Goal: Task Accomplishment & Management: Manage account settings

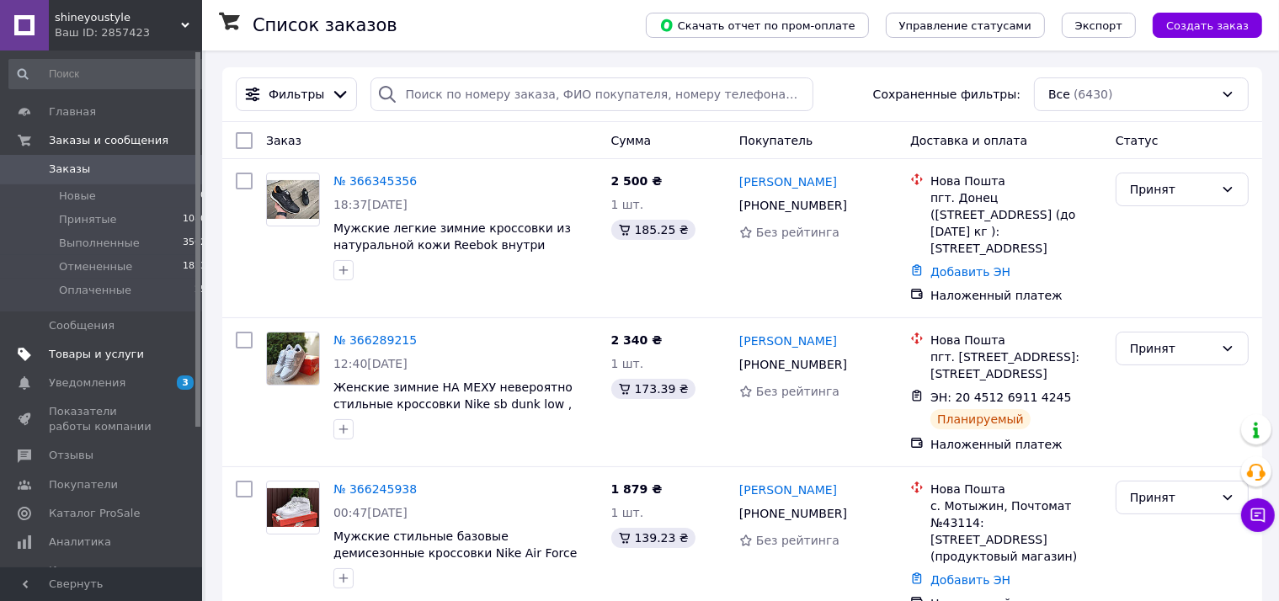
click at [110, 366] on link "Товары и услуги" at bounding box center [108, 354] width 216 height 29
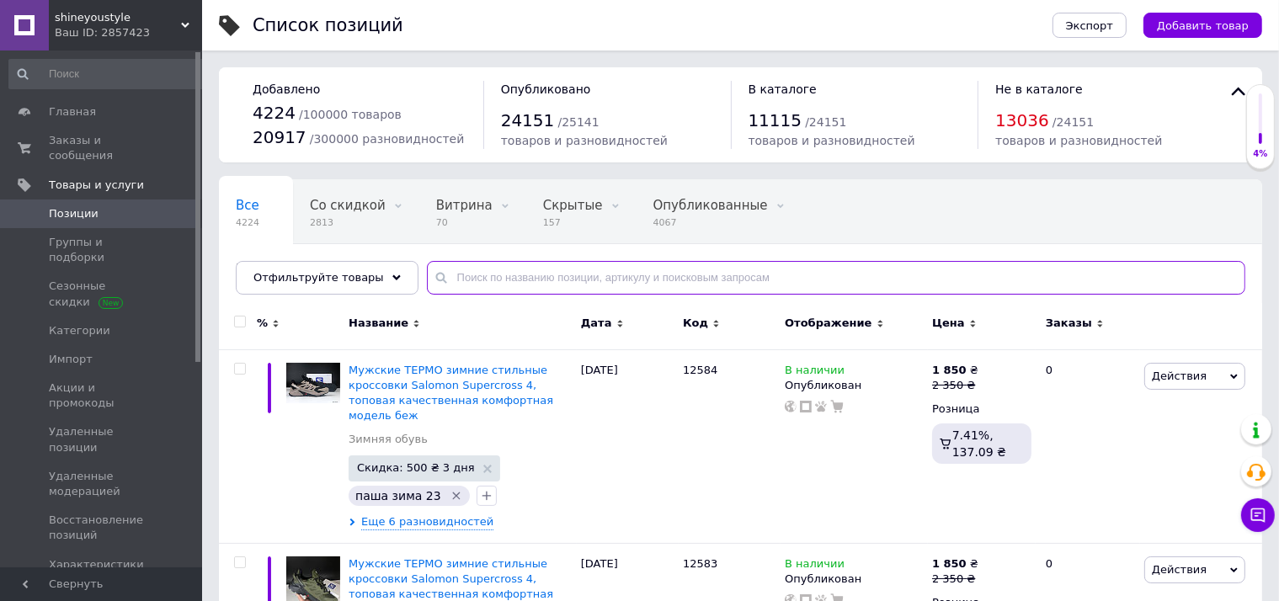
click at [504, 275] on input "text" at bounding box center [836, 278] width 819 height 34
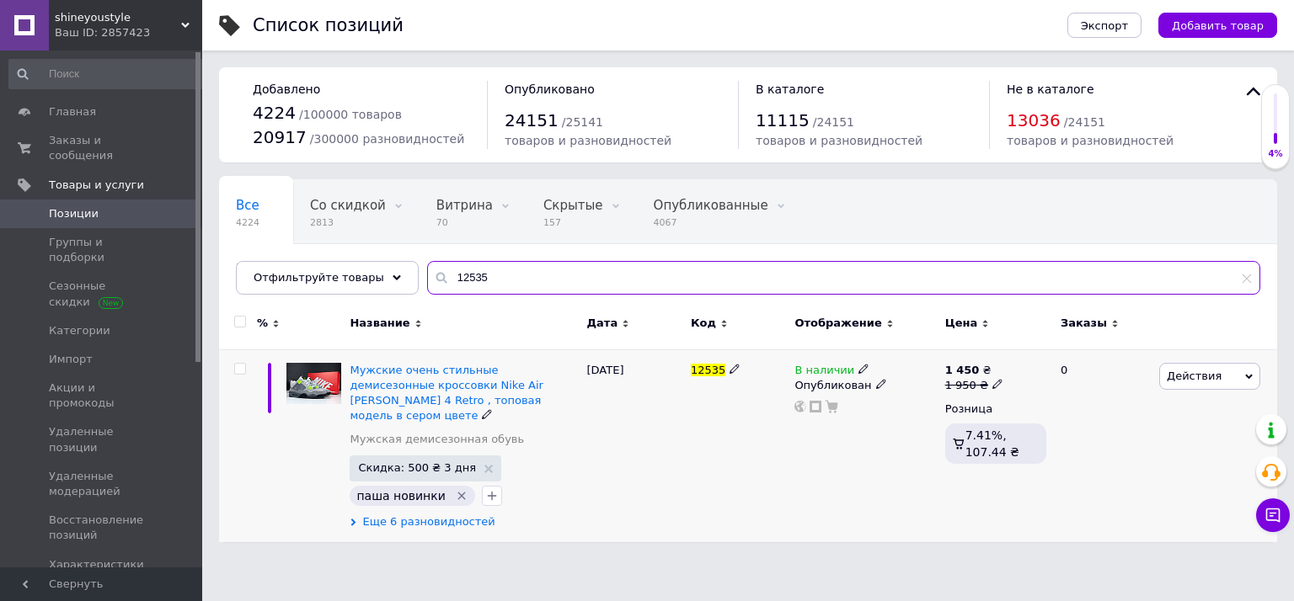
type input "12535"
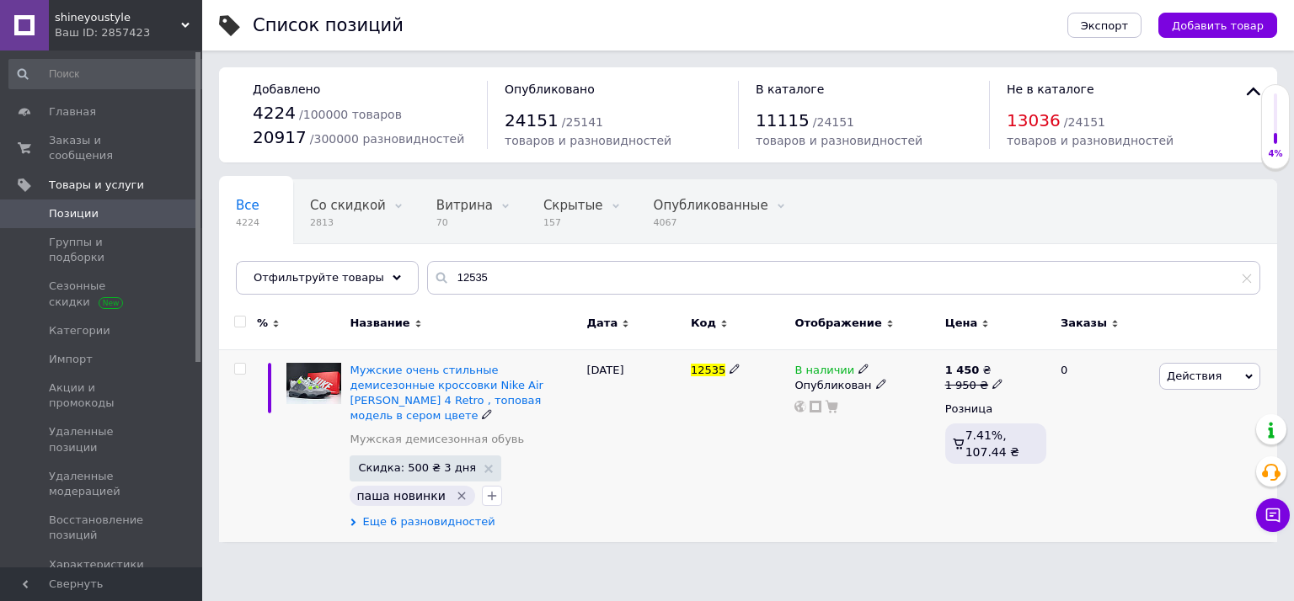
click at [442, 515] on span "Еще 6 разновидностей" at bounding box center [428, 522] width 132 height 15
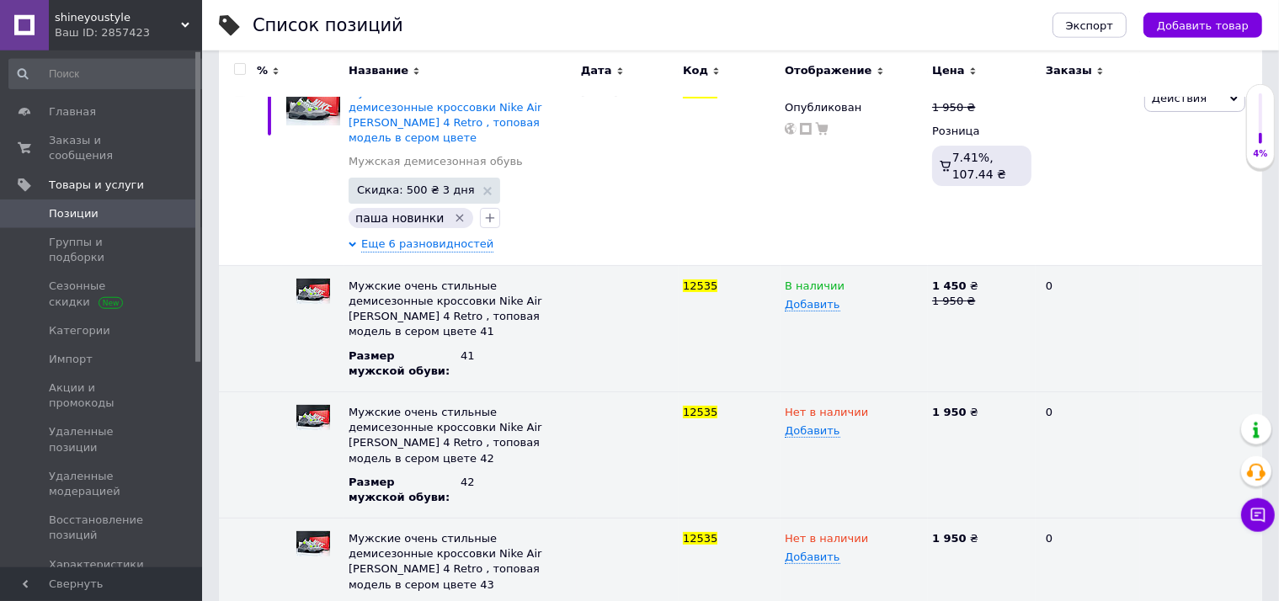
scroll to position [438, 0]
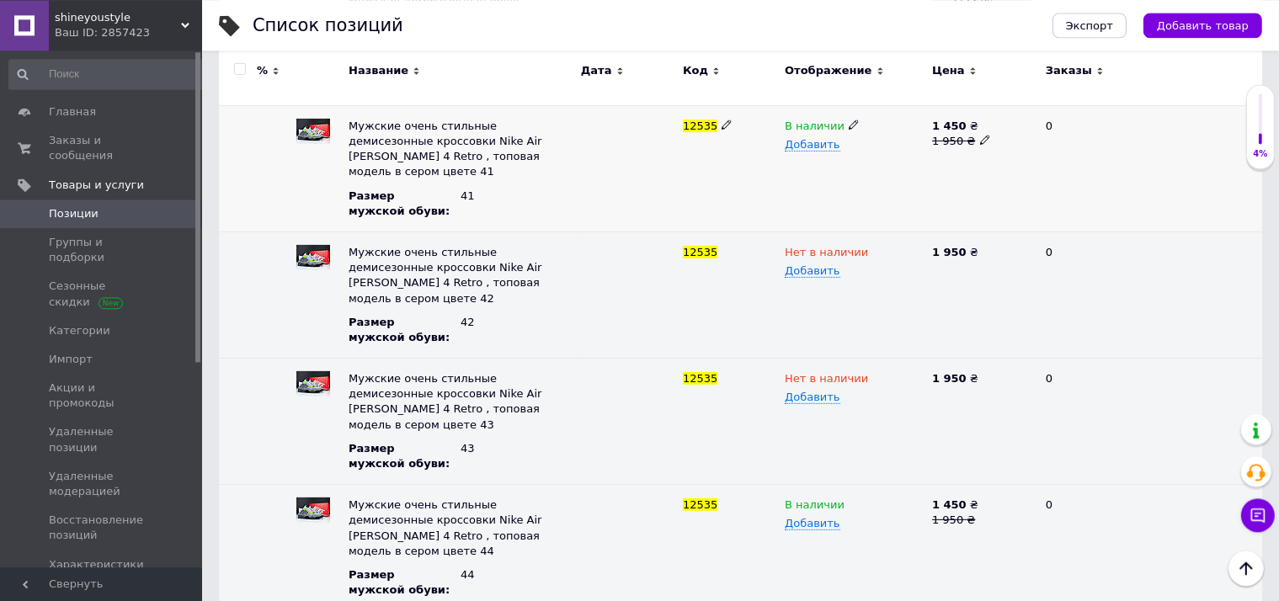
click at [849, 120] on icon at bounding box center [854, 125] width 10 height 10
click at [841, 147] on li "Нет в наличии" at bounding box center [850, 159] width 145 height 24
click at [138, 144] on span "Заказы и сообщения" at bounding box center [102, 148] width 107 height 30
